Goal: Transaction & Acquisition: Subscribe to service/newsletter

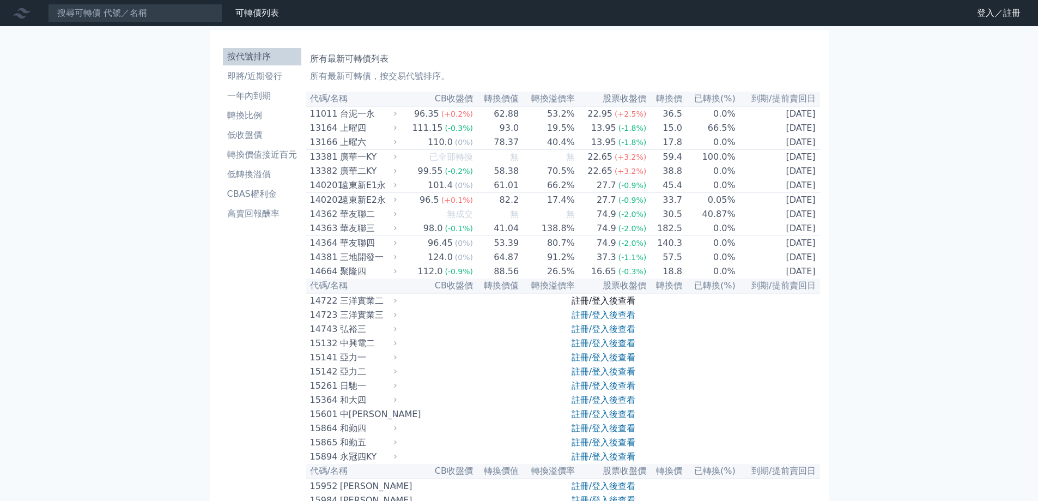
click at [610, 306] on link "註冊/登入後查看" at bounding box center [604, 300] width 64 height 10
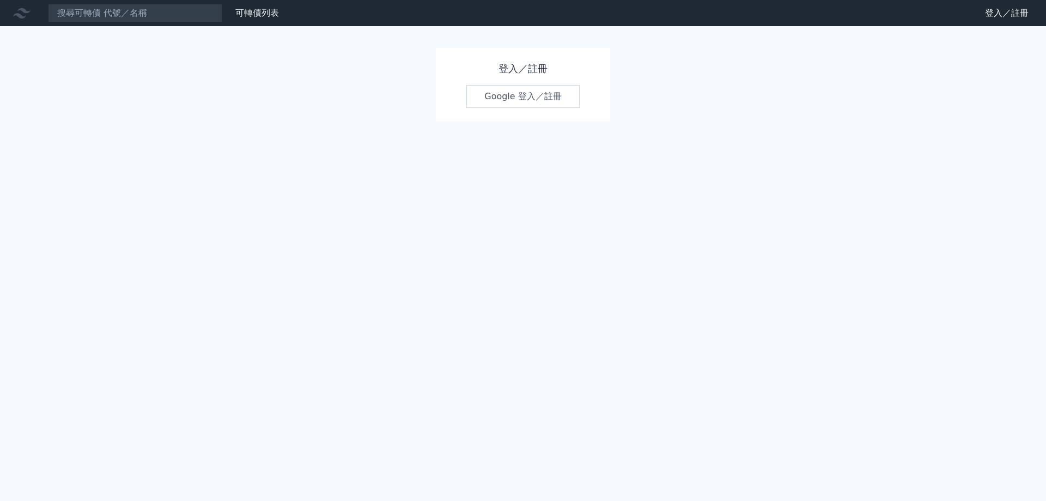
click at [517, 98] on link "Google 登入／註冊" at bounding box center [523, 96] width 113 height 23
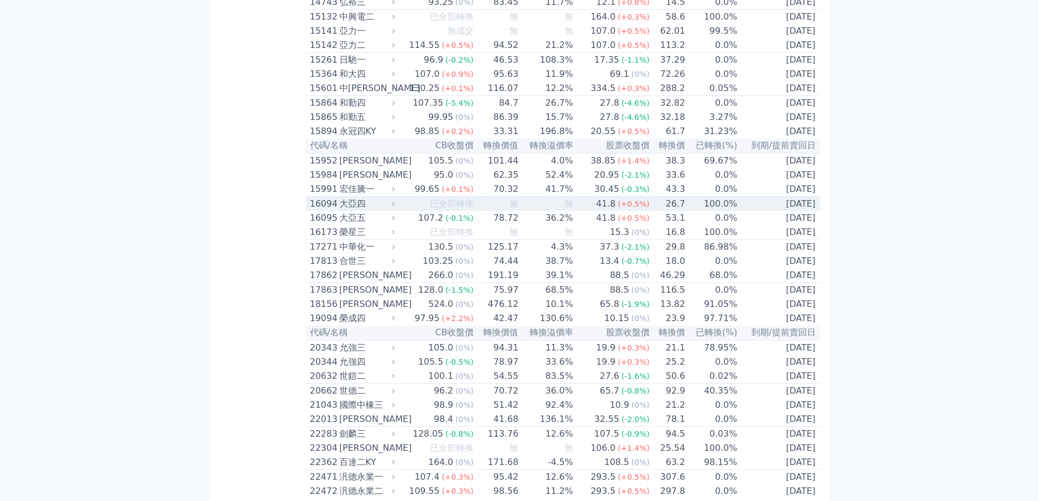
scroll to position [327, 0]
click at [530, 211] on td "無" at bounding box center [546, 204] width 54 height 15
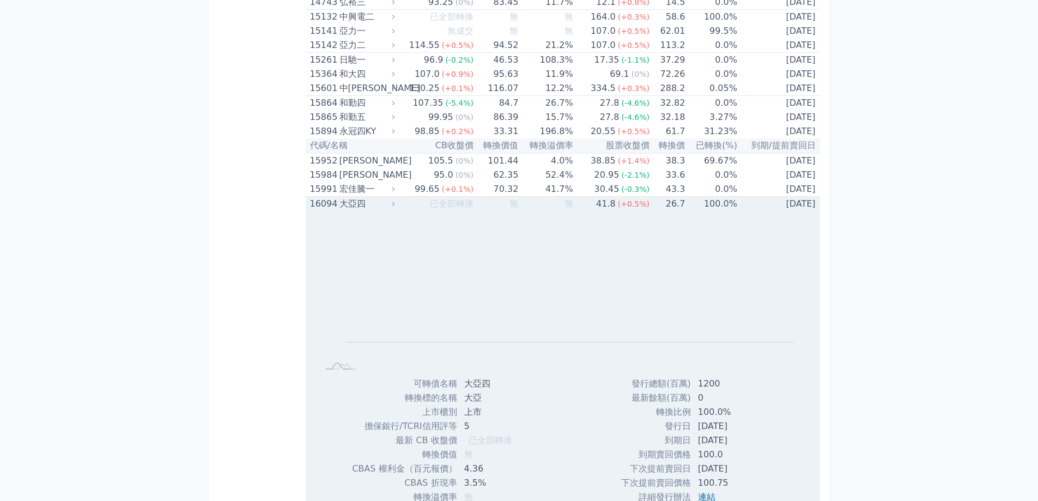
click at [530, 211] on td "無" at bounding box center [546, 204] width 54 height 15
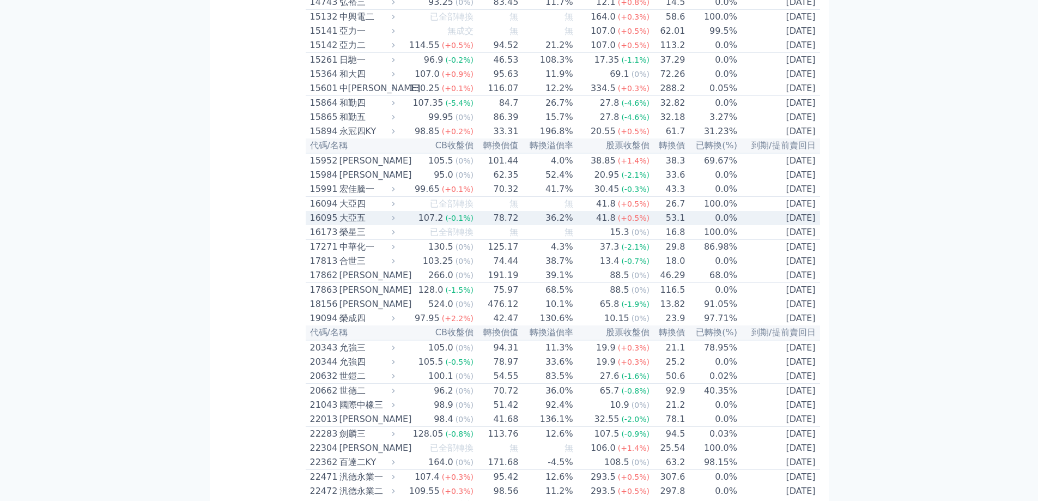
click at [372, 225] on div "大亞五" at bounding box center [366, 217] width 53 height 13
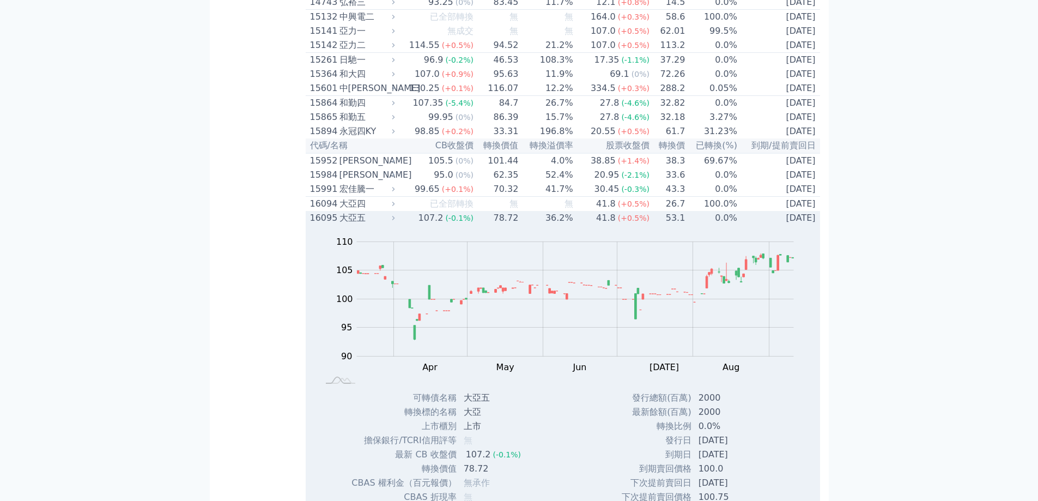
click at [372, 225] on div "大亞五" at bounding box center [366, 217] width 53 height 13
